Goal: Transaction & Acquisition: Purchase product/service

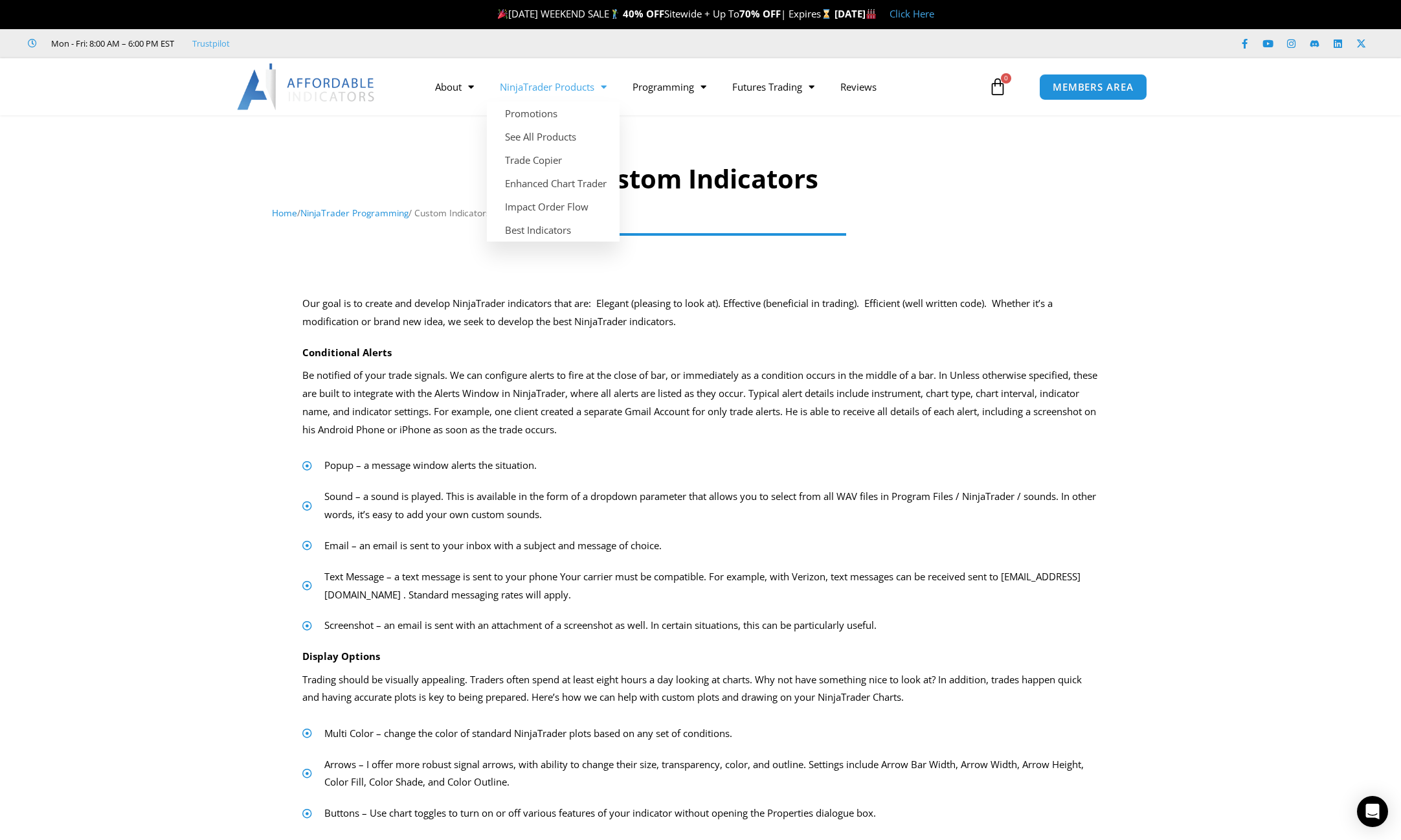
click at [601, 87] on span "Menu" at bounding box center [600, 87] width 12 height 22
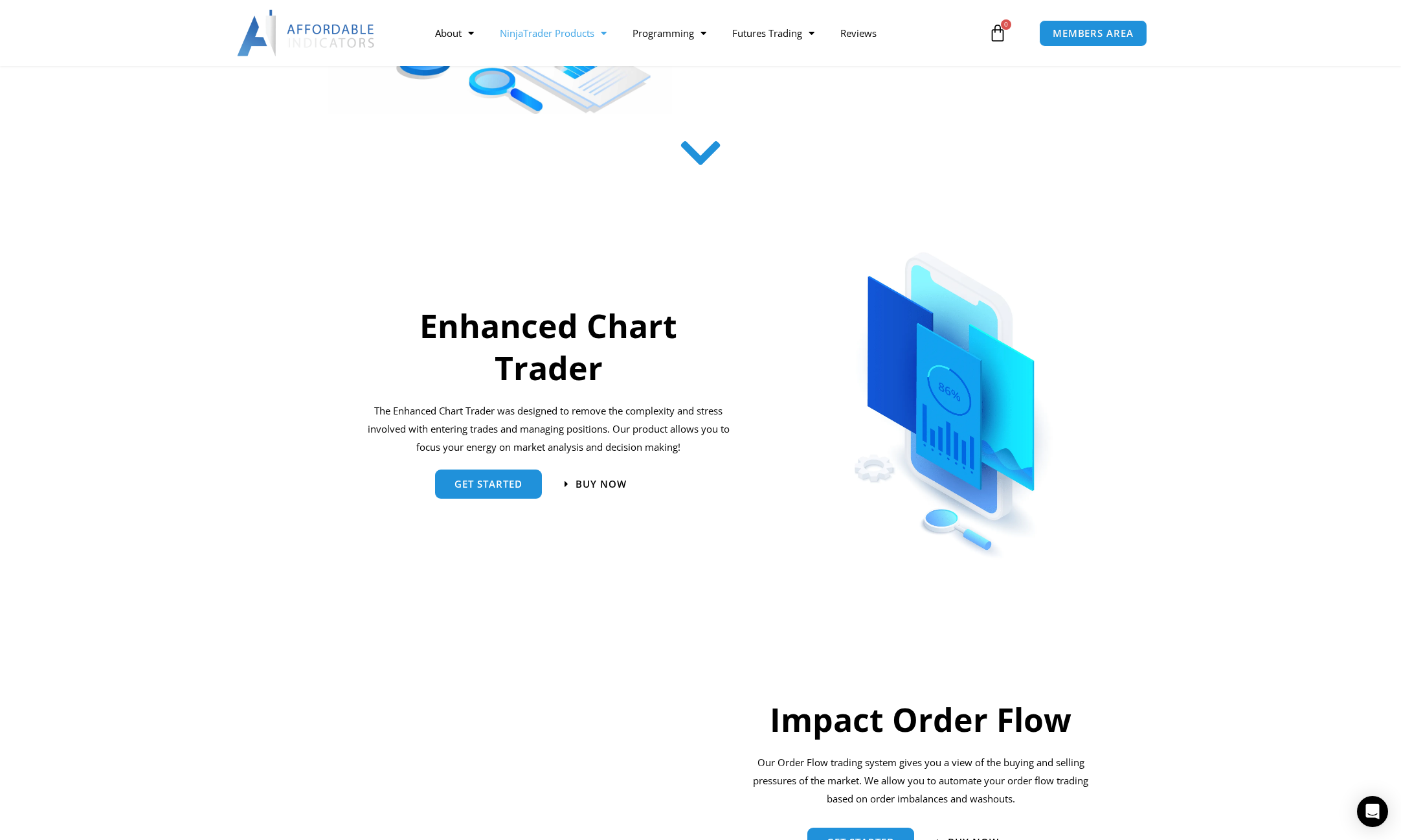
scroll to position [388, 0]
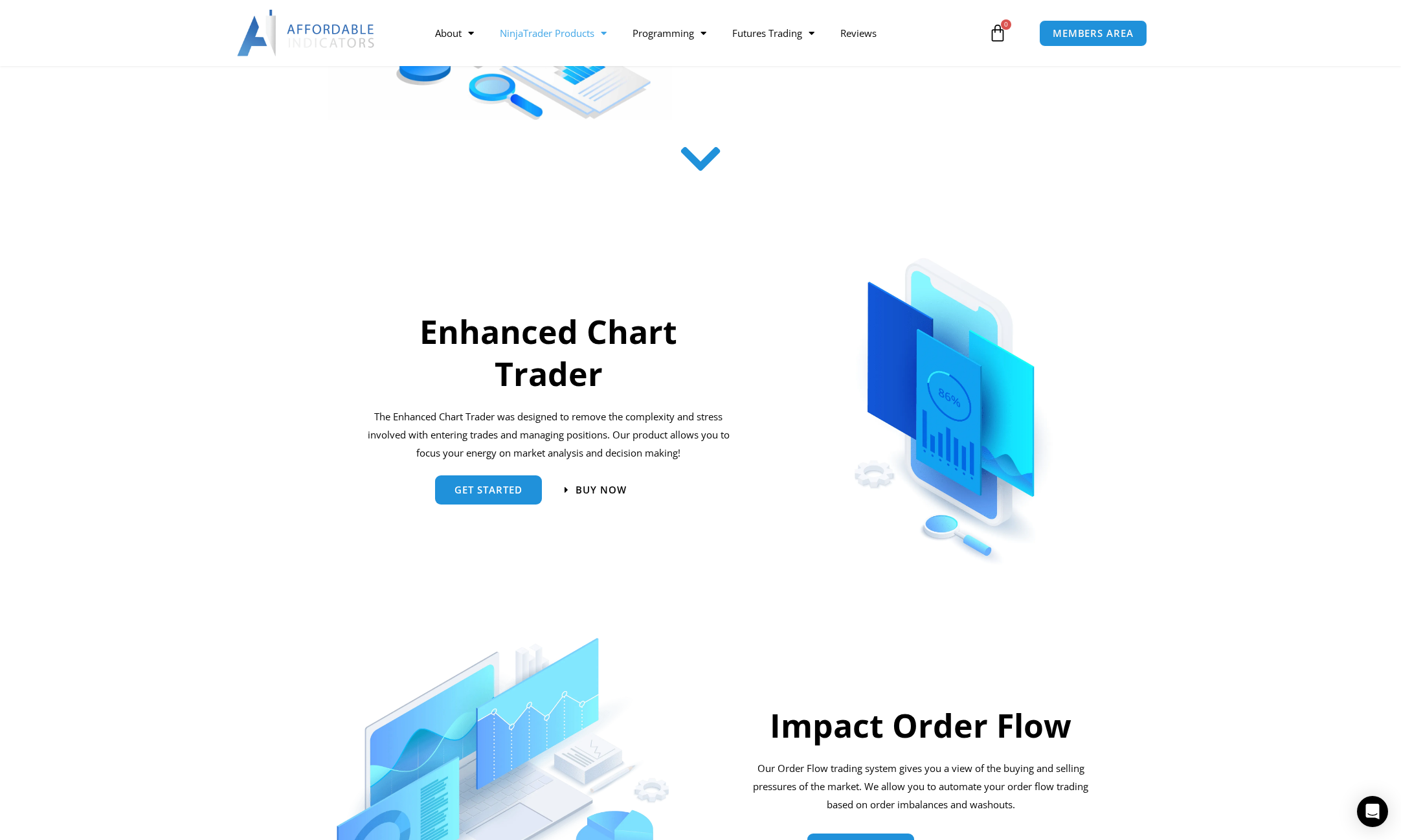
click at [524, 391] on h2 "Enhanced Chart Trader" at bounding box center [549, 353] width 367 height 85
click at [492, 489] on span "get started" at bounding box center [488, 484] width 68 height 9
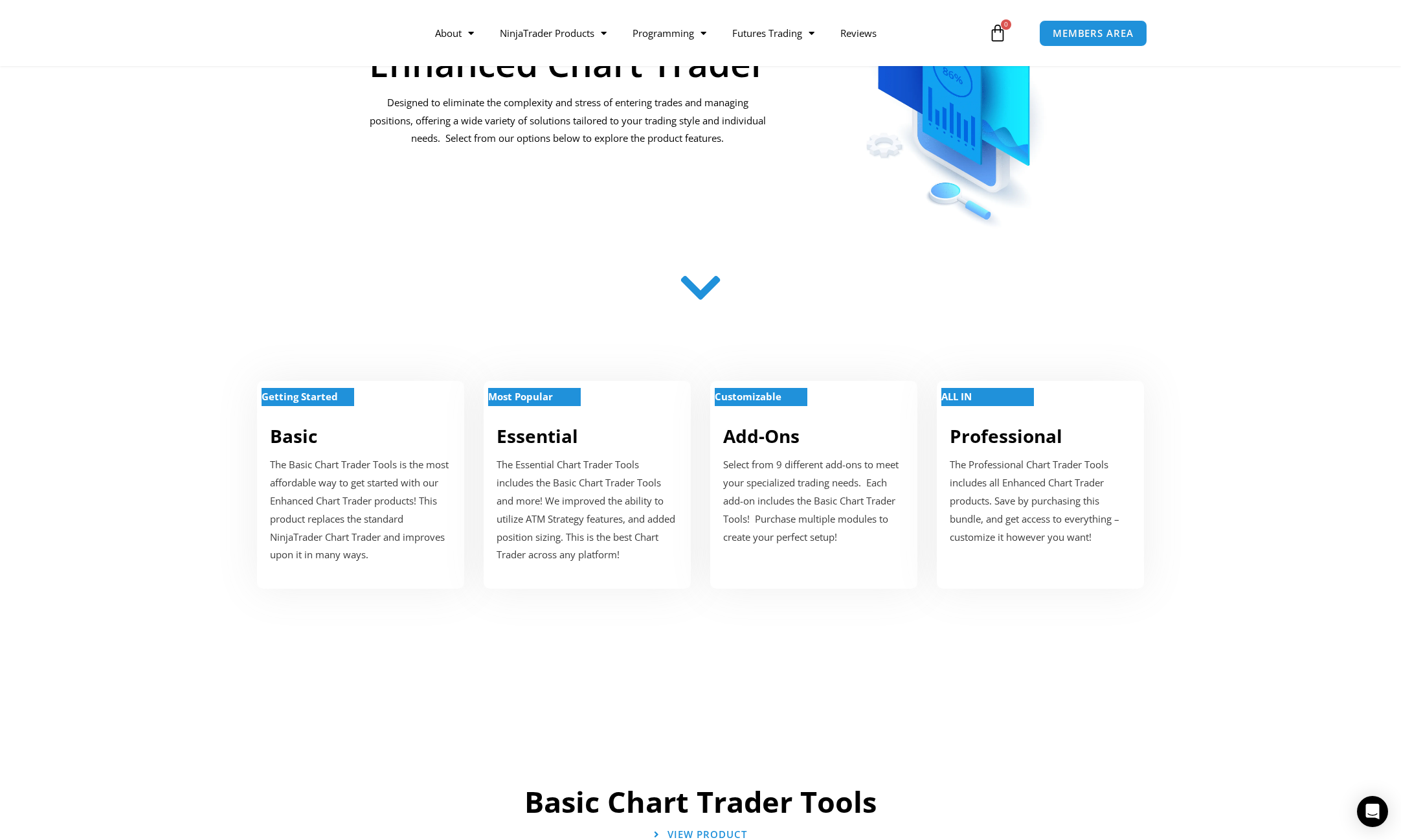
scroll to position [259, 0]
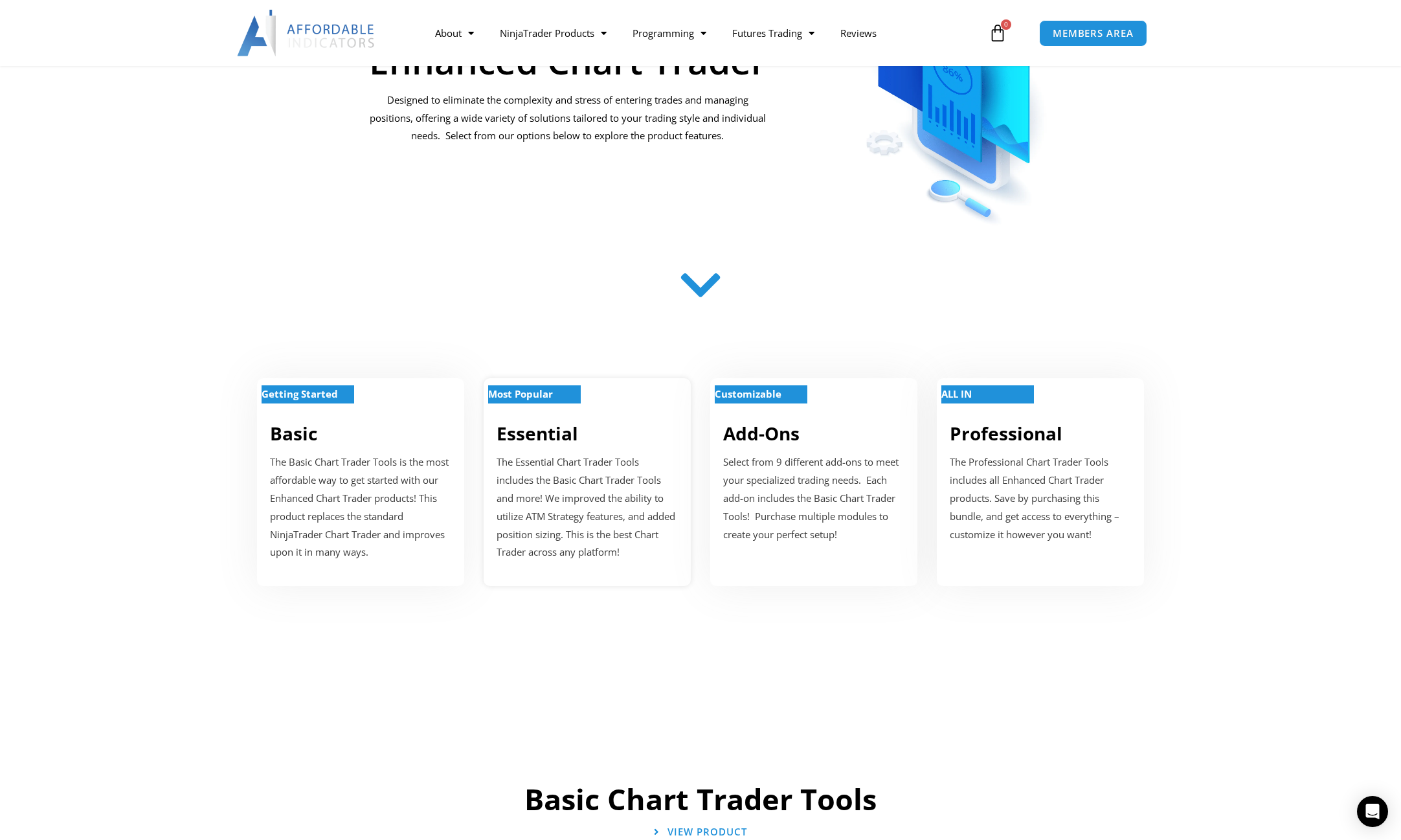
click at [552, 396] on strong "Most Popular" at bounding box center [520, 393] width 65 height 13
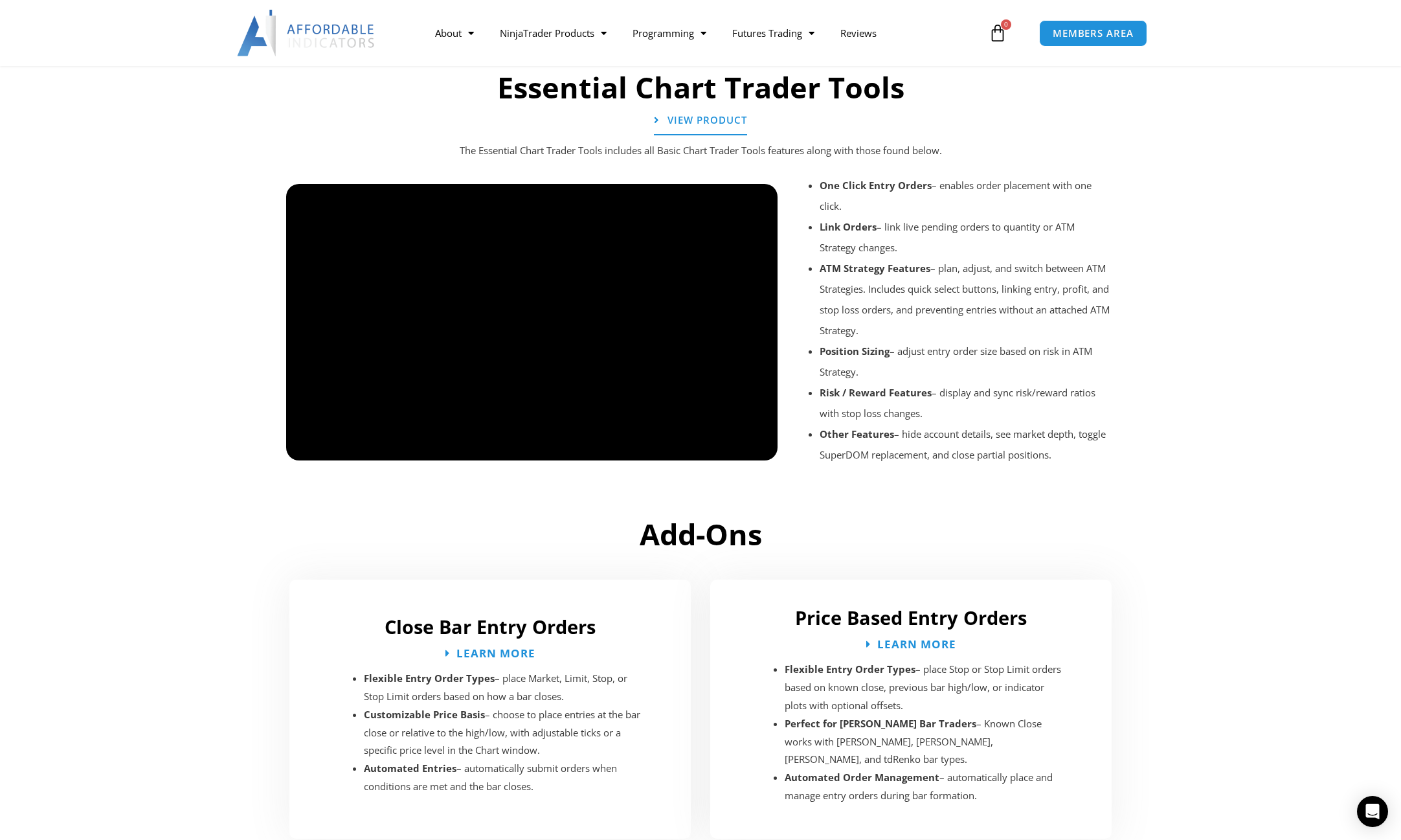
scroll to position [1420, 0]
